Goal: Entertainment & Leisure: Consume media (video, audio)

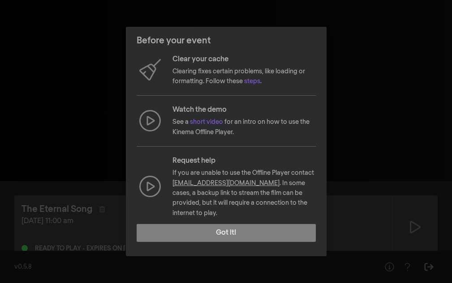
scroll to position [111, 0]
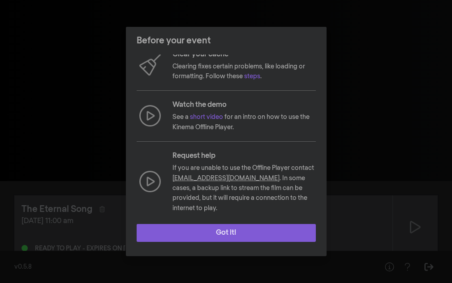
click at [239, 230] on button "Got it!" at bounding box center [226, 233] width 179 height 18
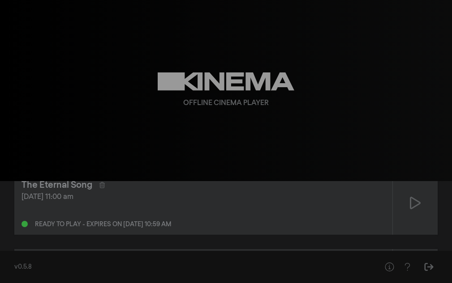
scroll to position [17, 0]
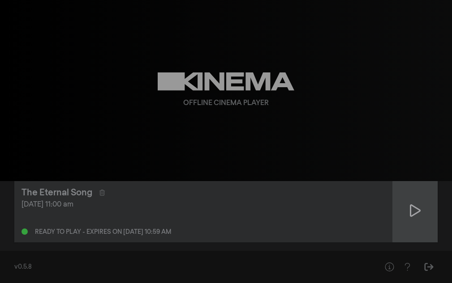
click at [410, 203] on div at bounding box center [415, 211] width 45 height 64
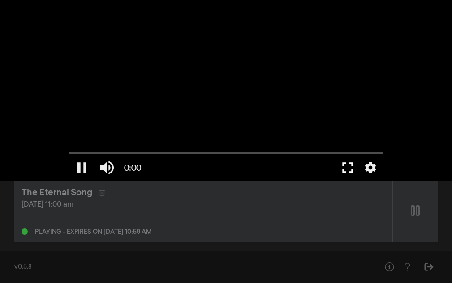
click at [342, 169] on button "fullscreen" at bounding box center [347, 167] width 25 height 27
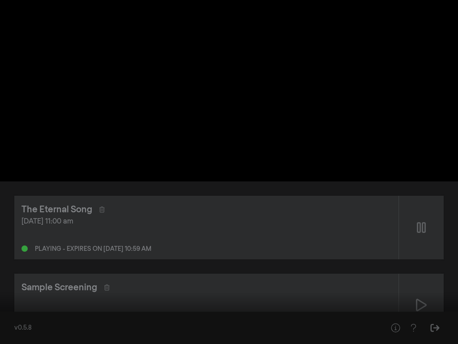
click at [19, 283] on button "pause" at bounding box center [16, 330] width 25 height 27
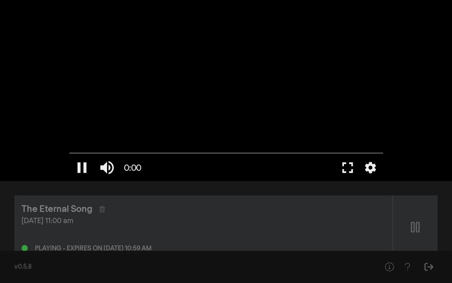
click at [344, 170] on button "fullscreen" at bounding box center [347, 167] width 25 height 27
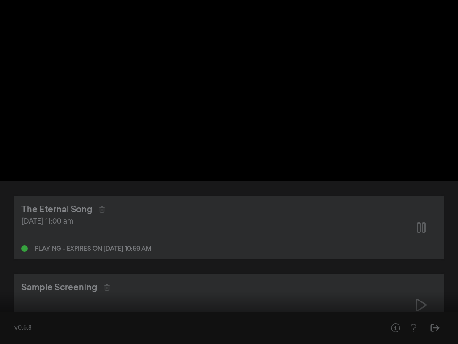
click at [440, 283] on button "settings" at bounding box center [441, 330] width 21 height 27
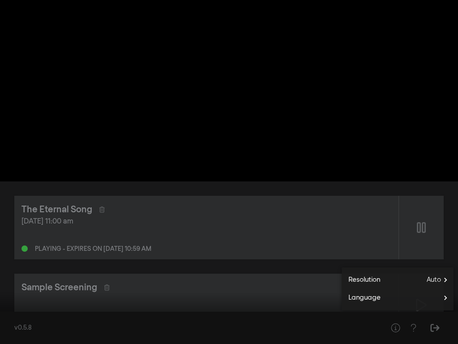
click at [440, 283] on button "settings" at bounding box center [441, 330] width 21 height 27
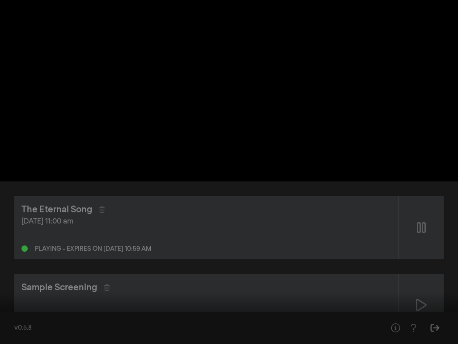
click at [20, 283] on button "pause" at bounding box center [16, 330] width 25 height 27
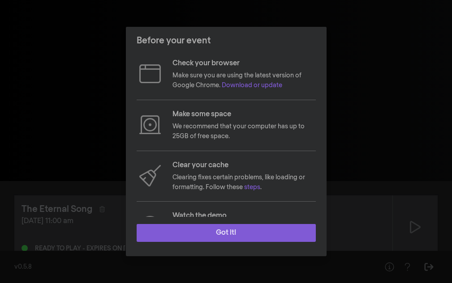
click at [186, 234] on button "Got it!" at bounding box center [226, 233] width 179 height 18
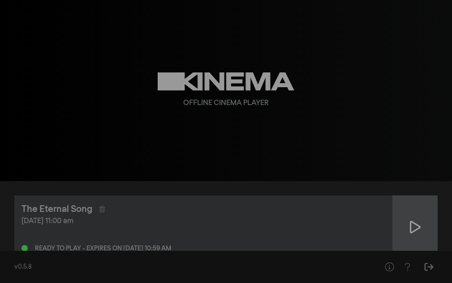
click at [416, 234] on icon at bounding box center [415, 227] width 11 height 14
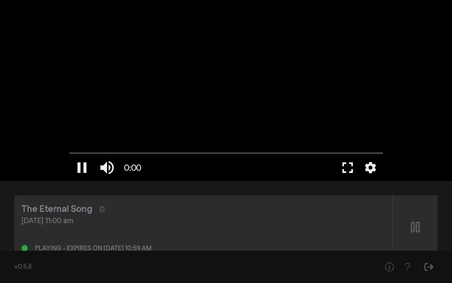
click at [350, 165] on button "fullscreen" at bounding box center [347, 167] width 25 height 27
